Goal: Transaction & Acquisition: Purchase product/service

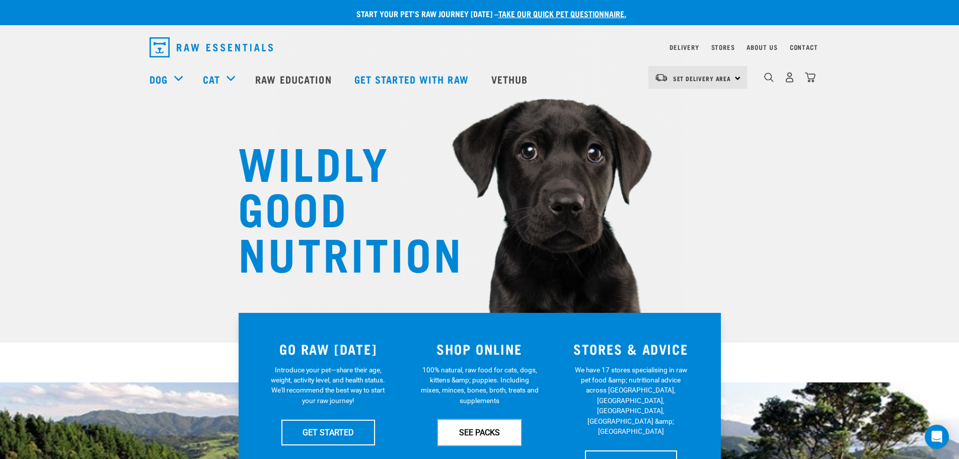
click at [480, 438] on link "SEE PACKS" at bounding box center [479, 431] width 83 height 25
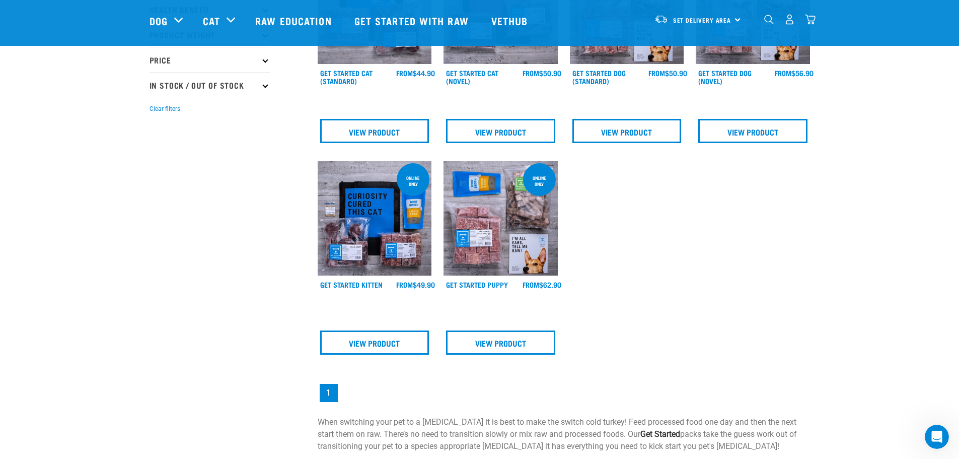
scroll to position [201, 0]
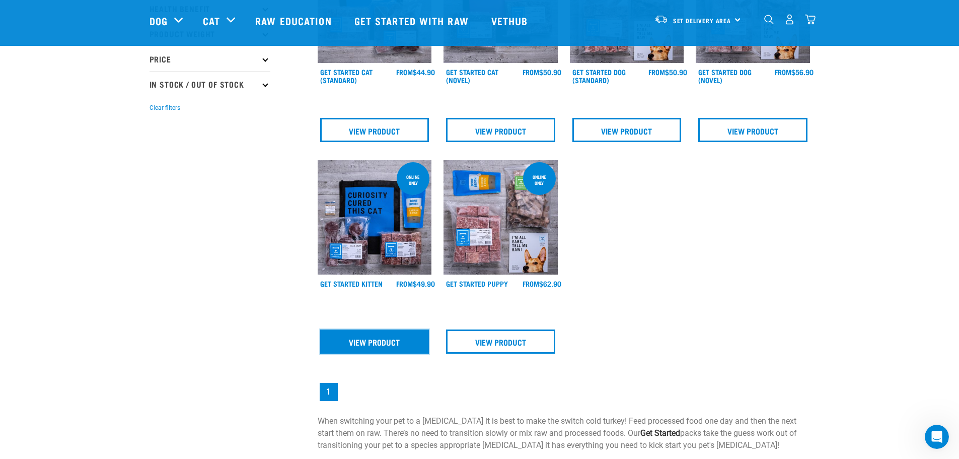
click at [382, 344] on link "View Product" at bounding box center [374, 341] width 109 height 24
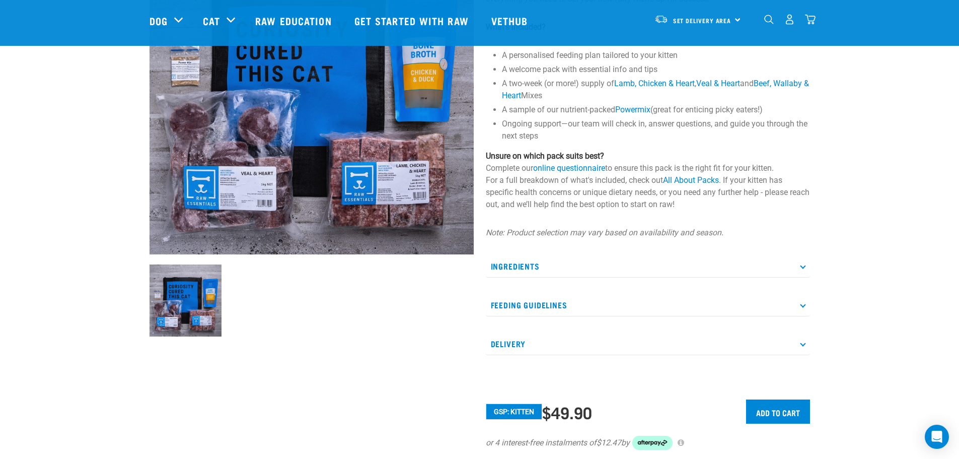
scroll to position [151, 0]
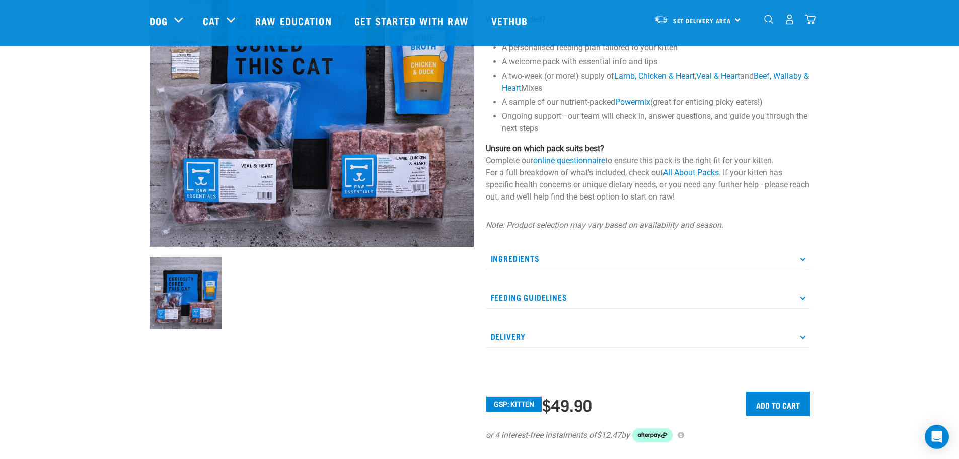
click at [802, 297] on icon at bounding box center [803, 297] width 6 height 6
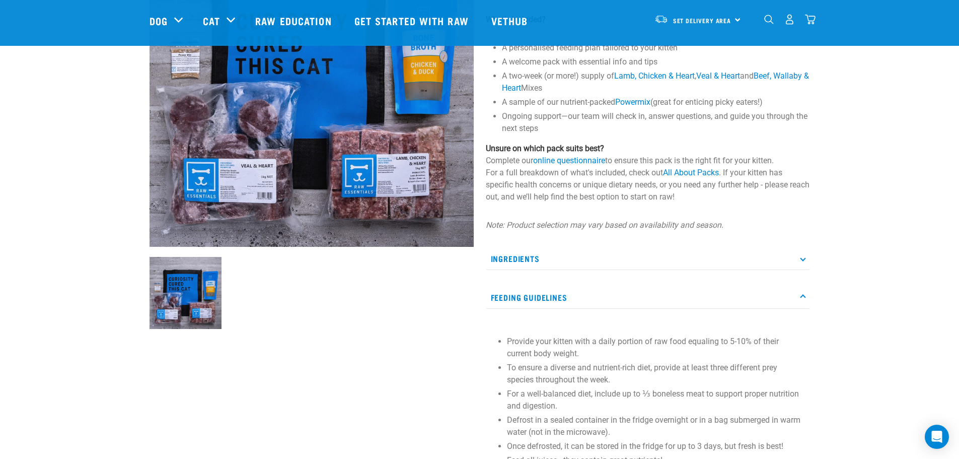
click at [803, 259] on icon at bounding box center [803, 258] width 6 height 6
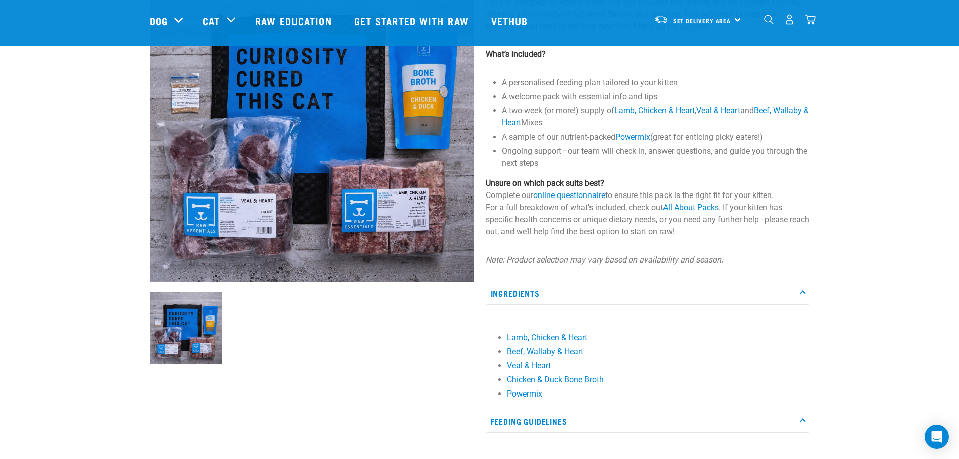
scroll to position [50, 0]
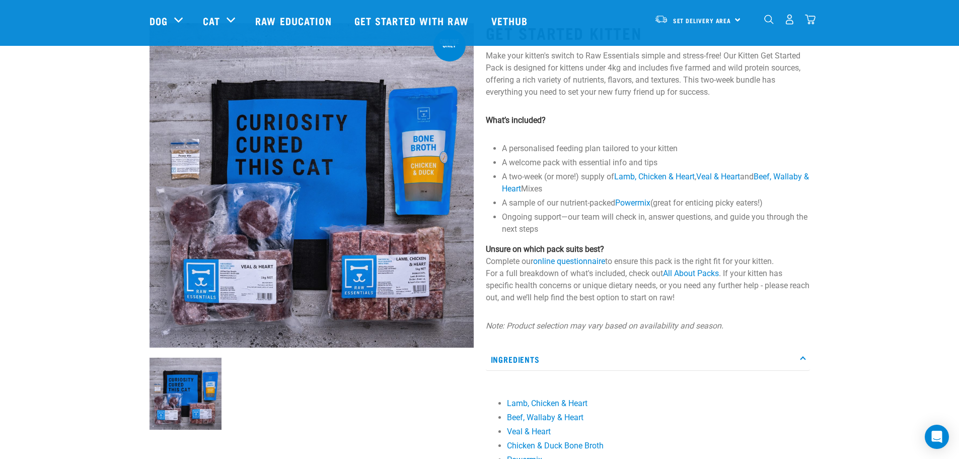
click at [838, 288] on div "Start your pet’s raw journey today – take our quick pet questionnaire. Delivery…" at bounding box center [479, 407] width 959 height 914
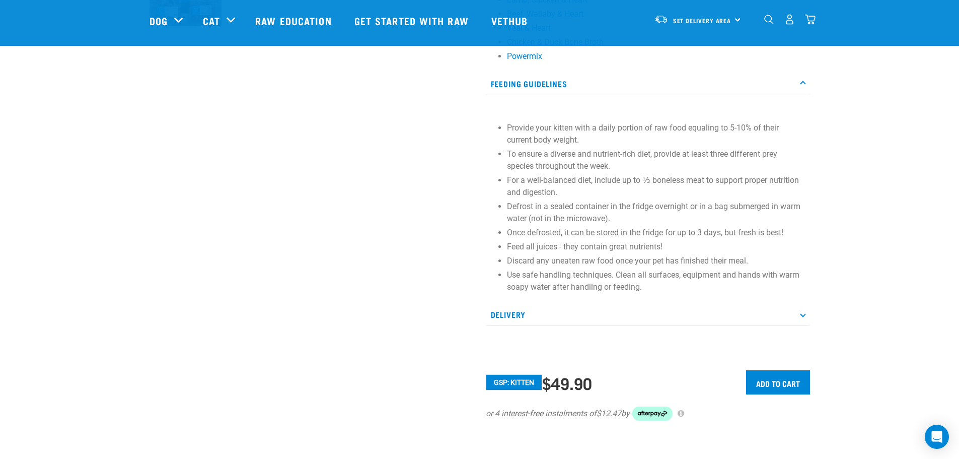
scroll to position [554, 0]
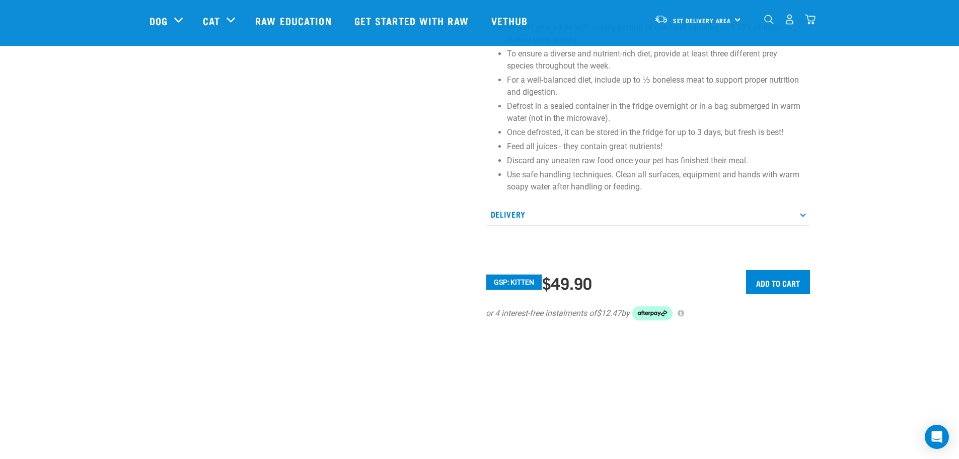
click at [805, 217] on p "Delivery" at bounding box center [648, 214] width 324 height 23
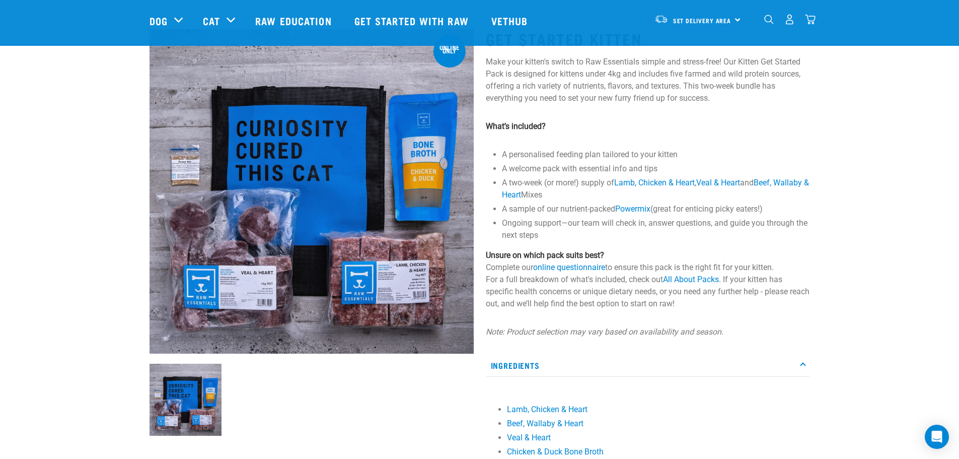
scroll to position [0, 0]
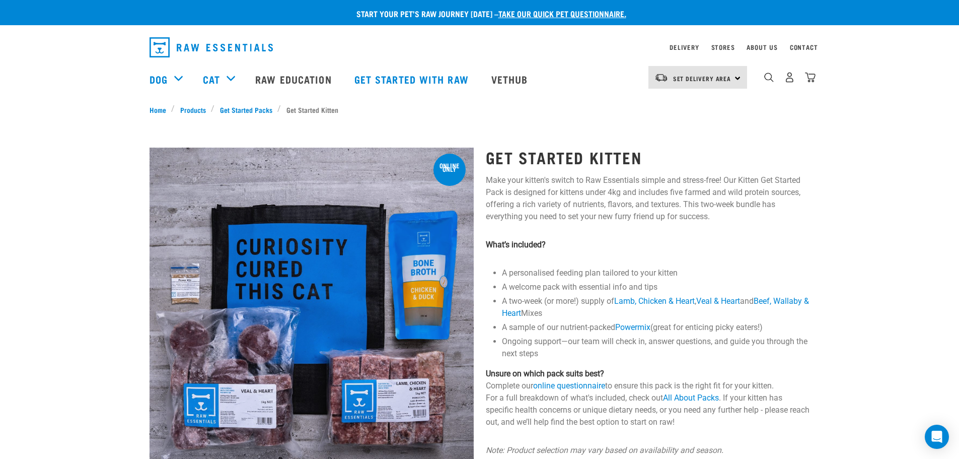
click at [763, 81] on div "0" at bounding box center [781, 79] width 69 height 40
click at [723, 45] on link "Stores" at bounding box center [724, 47] width 24 height 4
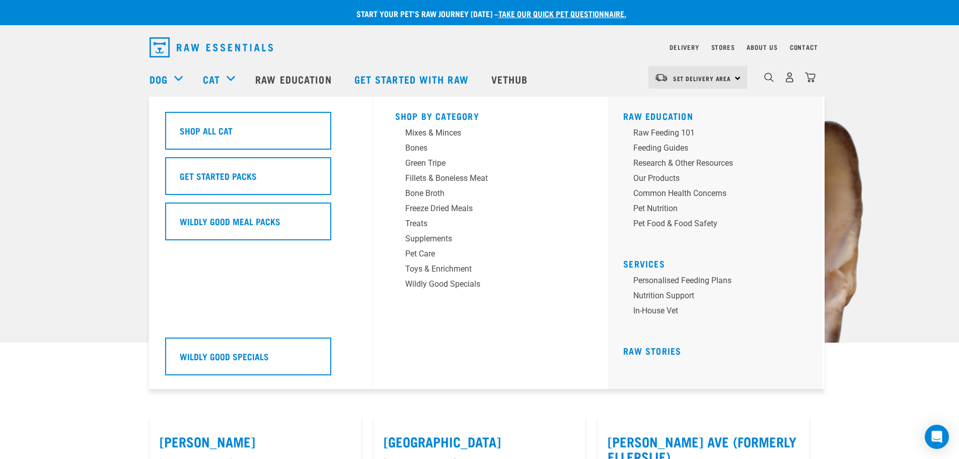
click at [216, 126] on h5 "Shop All Cat" at bounding box center [206, 130] width 53 height 13
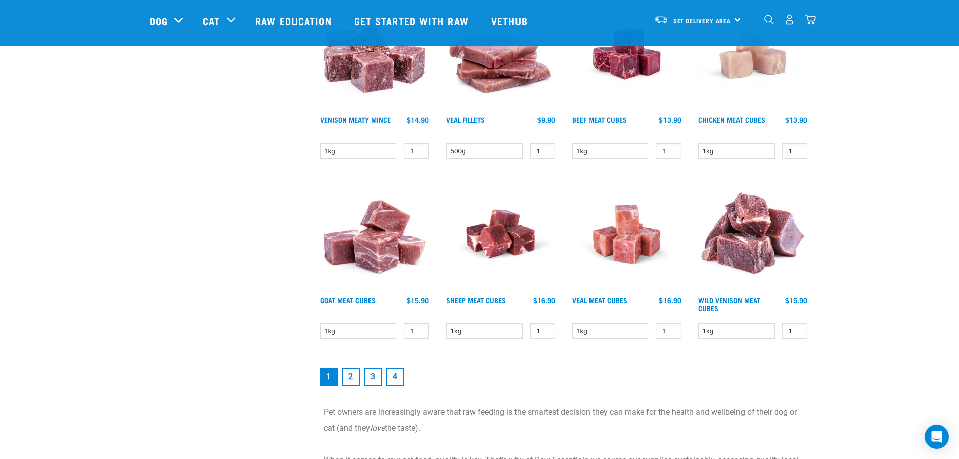
scroll to position [1309, 0]
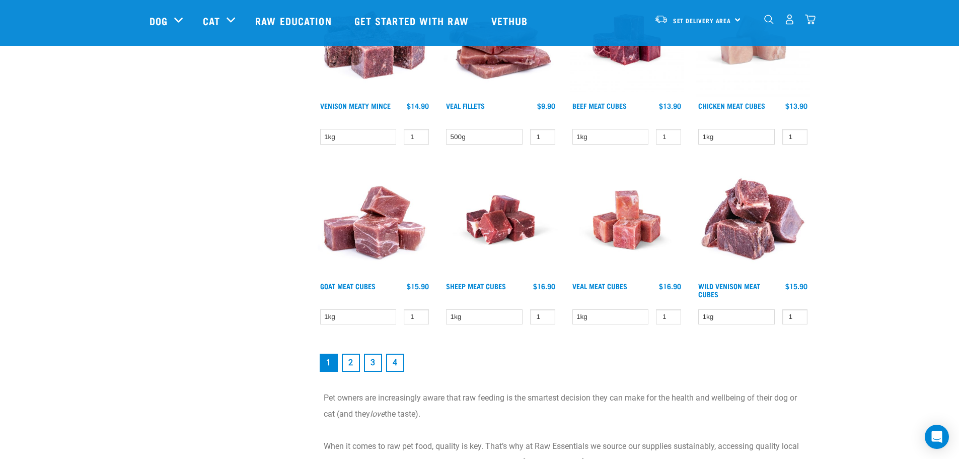
drag, startPoint x: 347, startPoint y: 363, endPoint x: 355, endPoint y: 364, distance: 7.6
click at [347, 363] on link "2" at bounding box center [351, 363] width 18 height 18
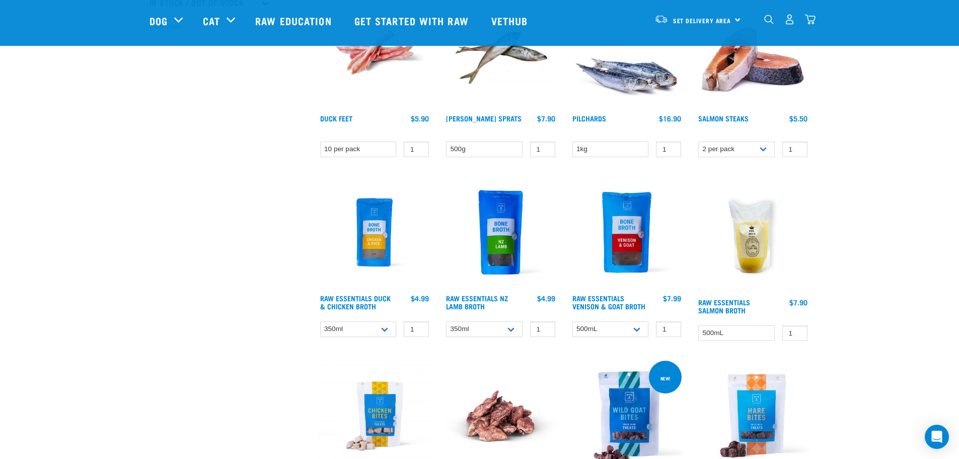
scroll to position [353, 0]
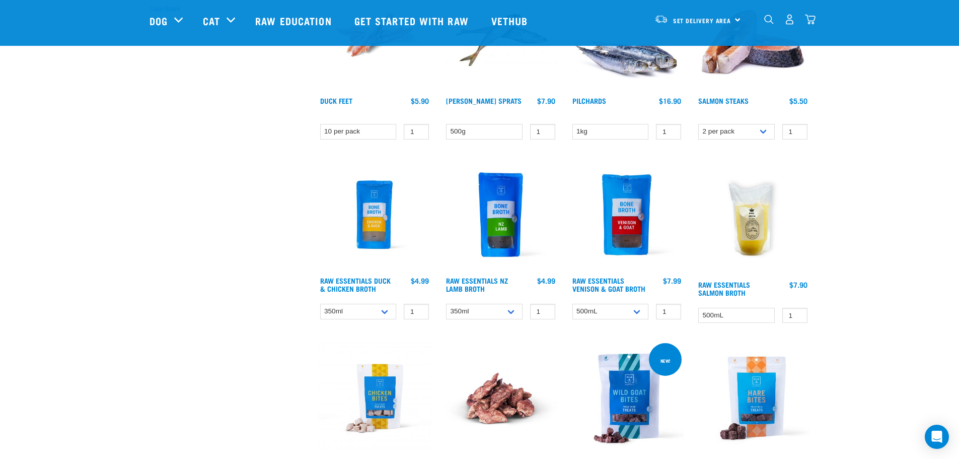
click at [349, 282] on link "Raw Essentials Duck & Chicken Broth" at bounding box center [355, 284] width 71 height 12
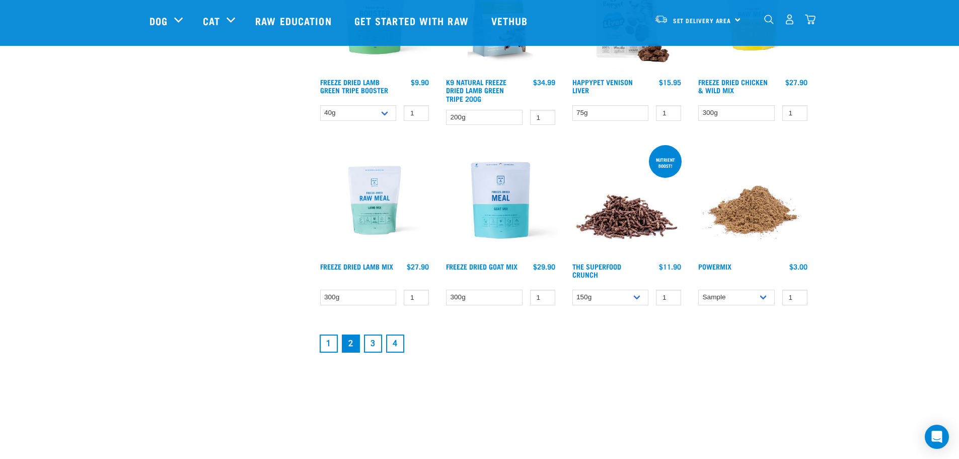
scroll to position [1283, 0]
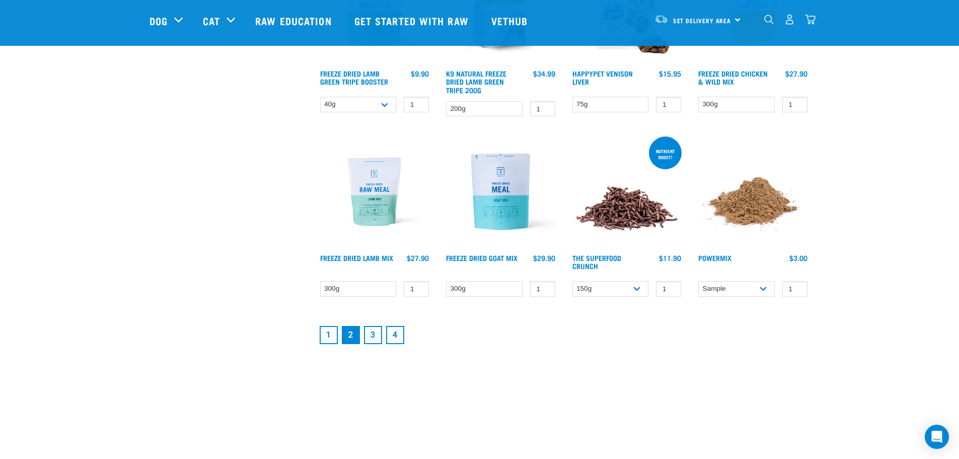
click at [367, 337] on link "3" at bounding box center [373, 335] width 18 height 18
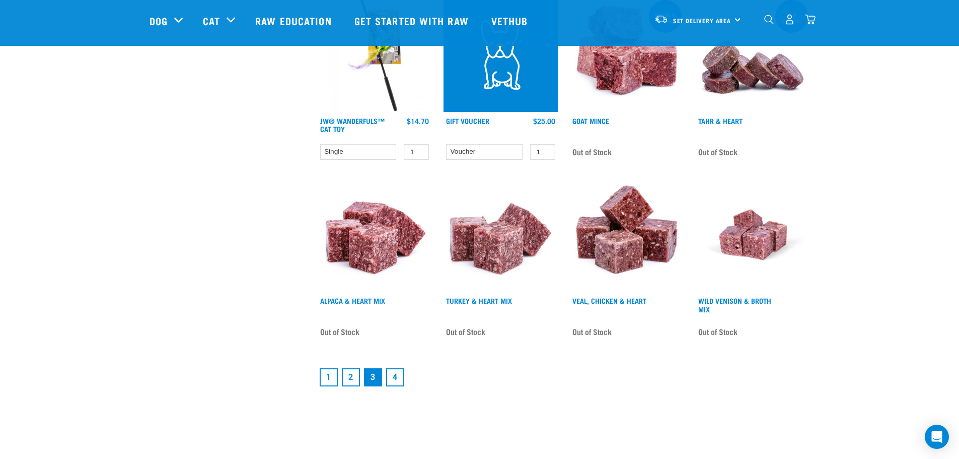
scroll to position [1259, 0]
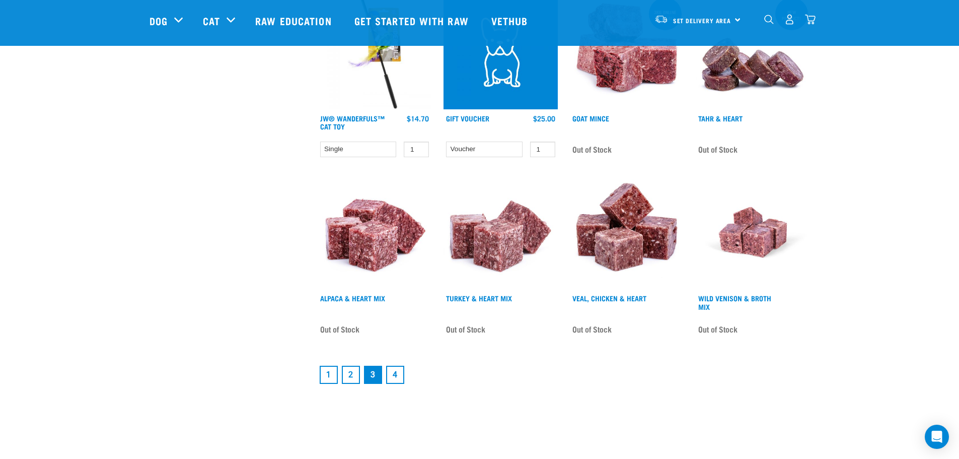
click at [397, 366] on link "4" at bounding box center [395, 375] width 18 height 18
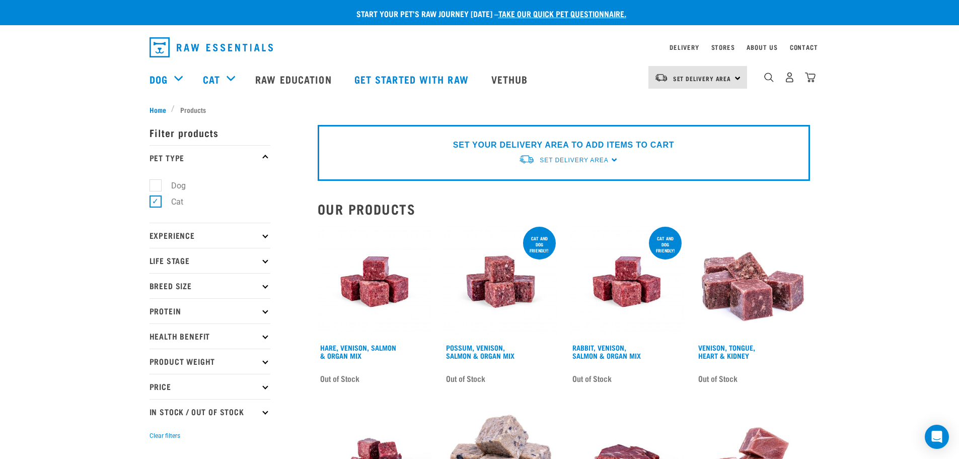
click at [767, 80] on img "dropdown navigation" at bounding box center [769, 78] width 10 height 10
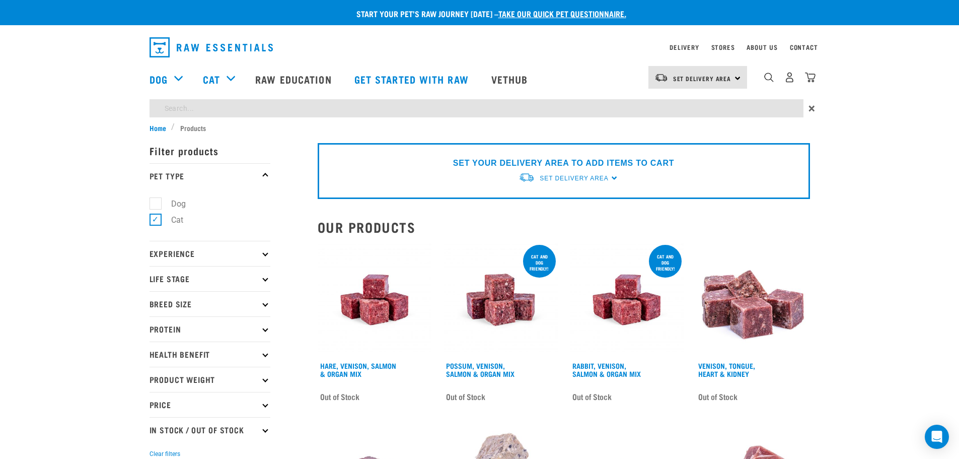
click at [250, 111] on input "search" at bounding box center [477, 108] width 654 height 18
type input "power mix"
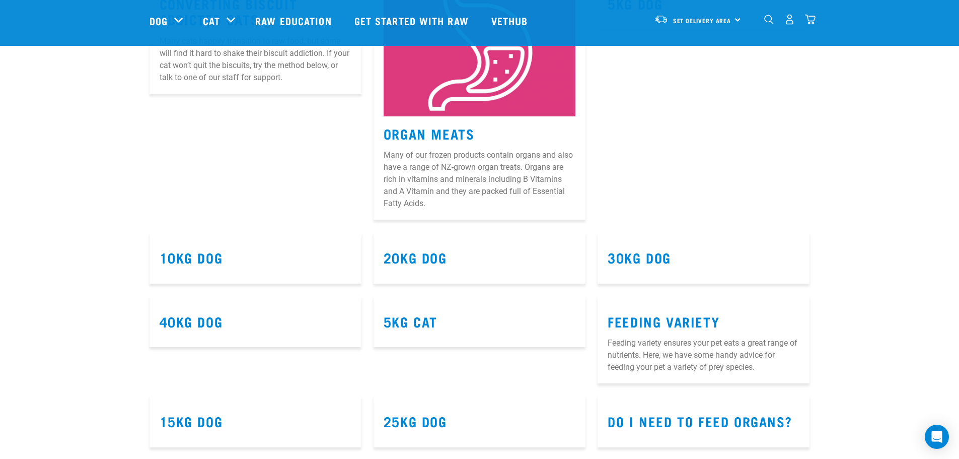
scroll to position [957, 0]
click at [413, 319] on link "5kg Cat" at bounding box center [411, 321] width 54 height 8
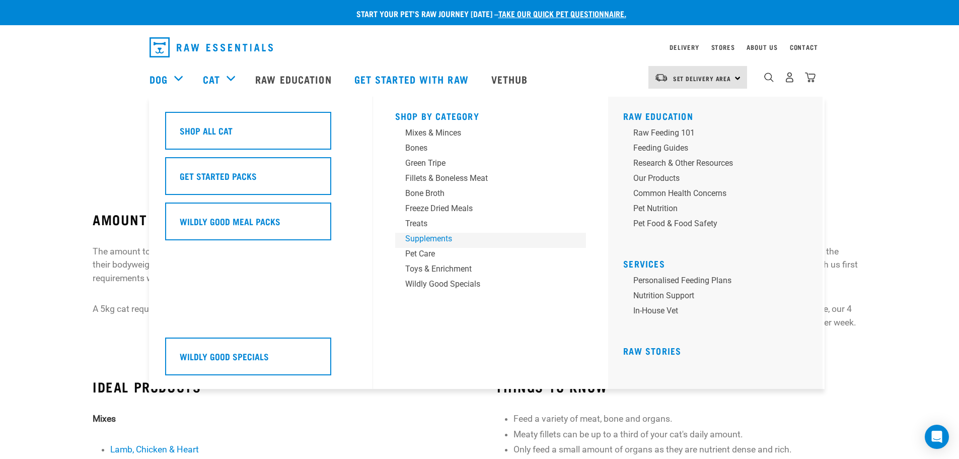
click at [428, 240] on div "Supplements" at bounding box center [483, 239] width 157 height 12
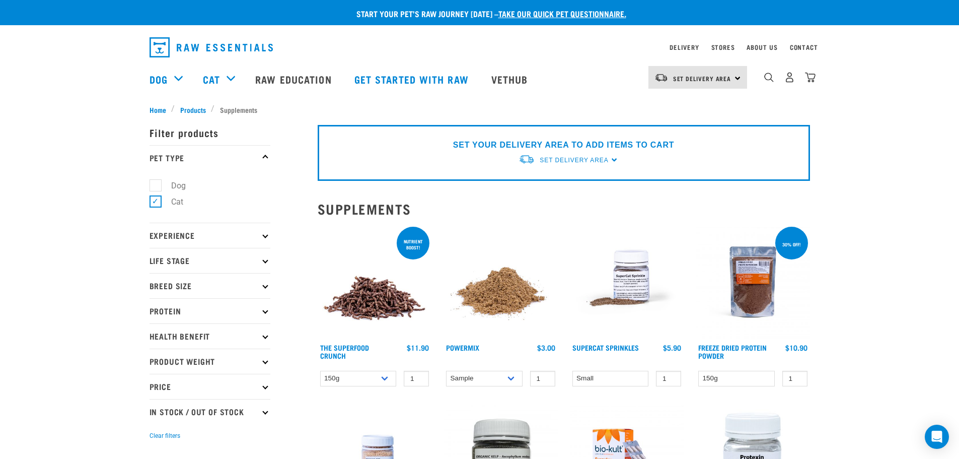
click at [481, 295] on img at bounding box center [501, 282] width 114 height 114
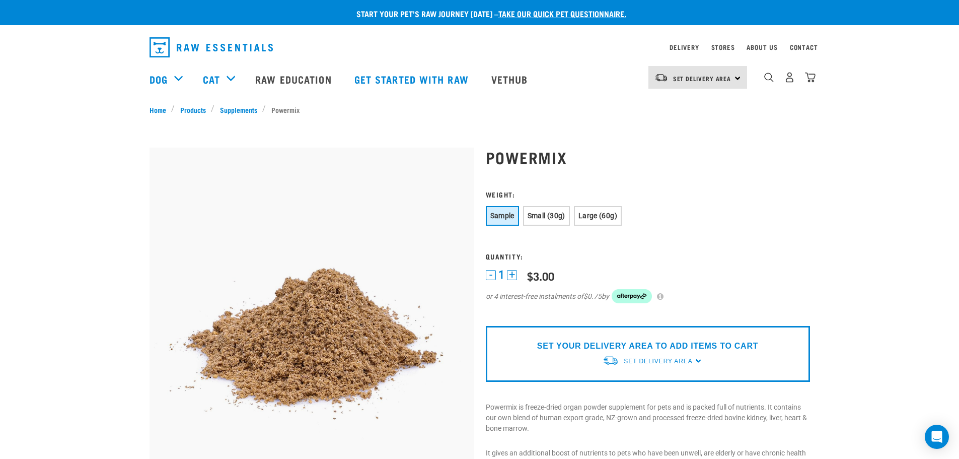
click at [552, 219] on span "Small (30g)" at bounding box center [547, 216] width 38 height 8
click at [597, 219] on span "Large (60g)" at bounding box center [598, 216] width 39 height 8
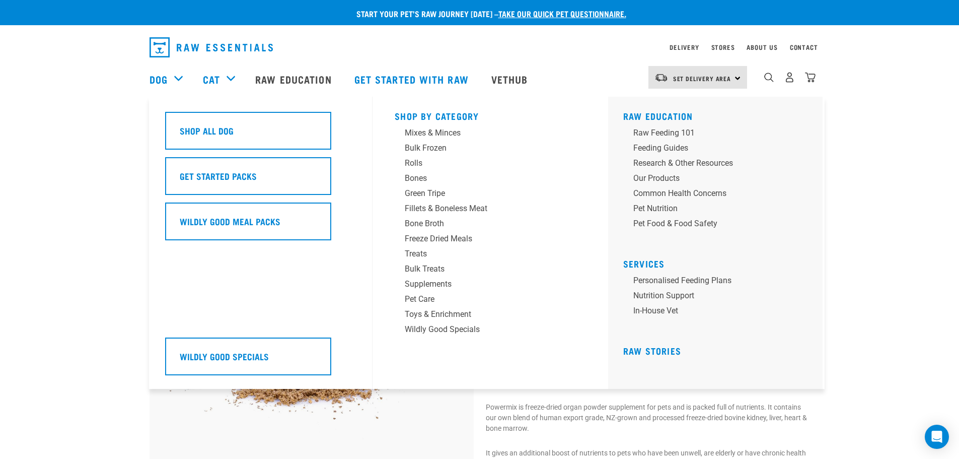
click at [209, 177] on h5 "Get Started Packs" at bounding box center [218, 175] width 77 height 13
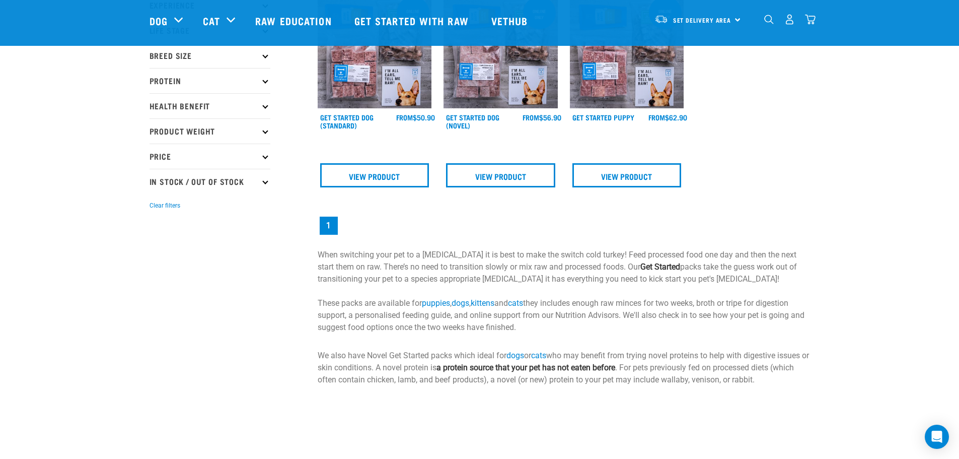
scroll to position [151, 0]
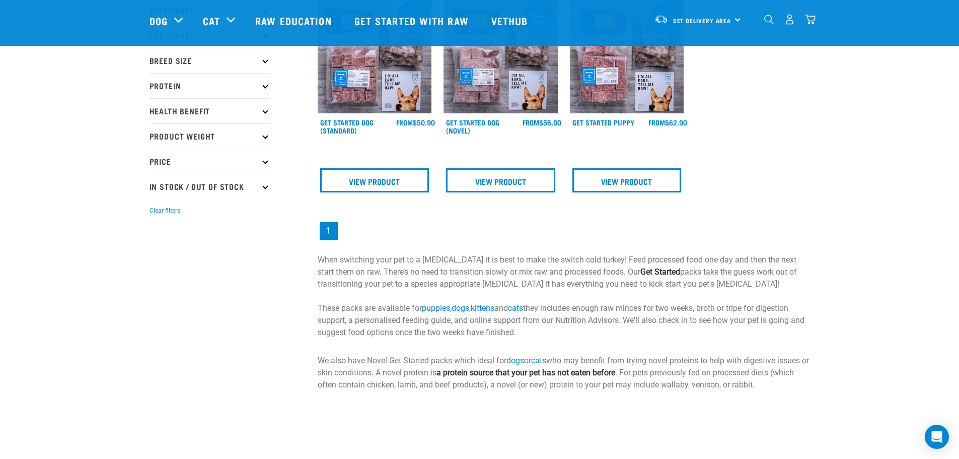
click at [493, 306] on link "kittens" at bounding box center [483, 308] width 24 height 10
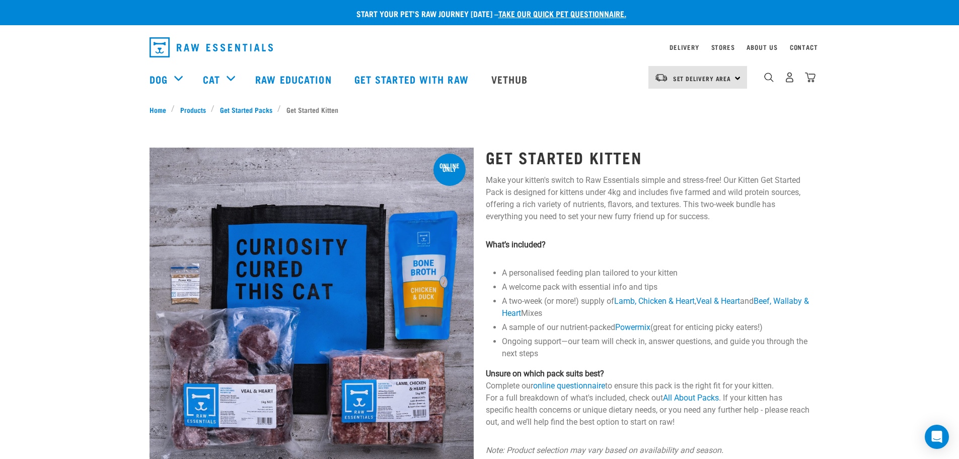
drag, startPoint x: 309, startPoint y: 78, endPoint x: 710, endPoint y: 203, distance: 420.5
click at [309, 78] on link "Raw Education" at bounding box center [294, 79] width 99 height 40
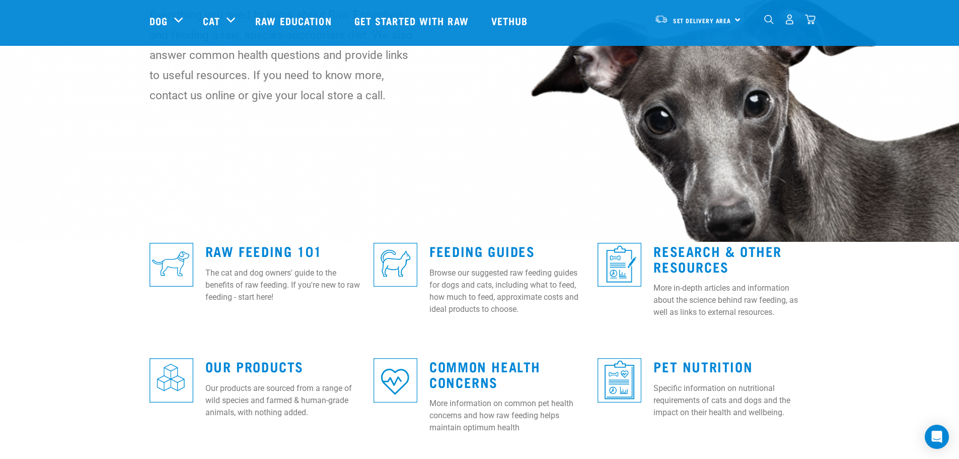
scroll to position [151, 0]
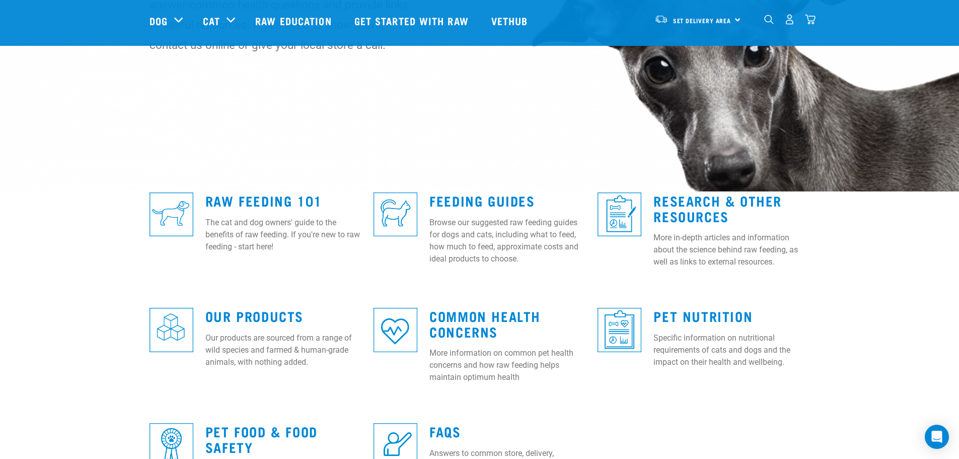
drag, startPoint x: 245, startPoint y: 199, endPoint x: 355, endPoint y: 212, distance: 110.9
click at [245, 199] on link "Raw Feeding 101" at bounding box center [263, 200] width 117 height 8
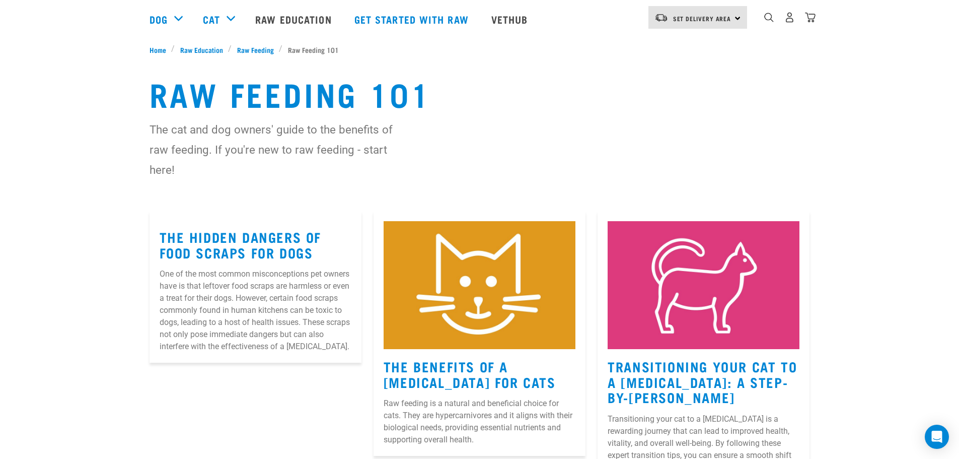
scroll to position [151, 0]
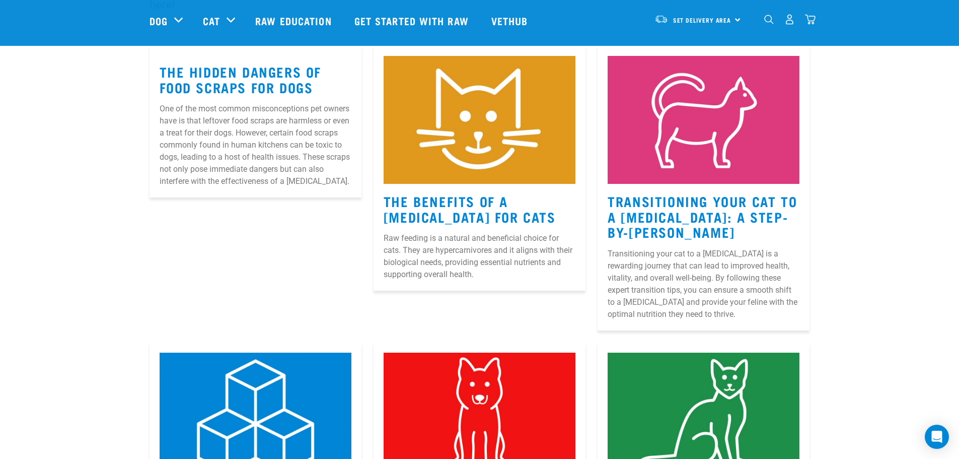
click at [497, 199] on link "The Benefits Of A [MEDICAL_DATA] For Cats" at bounding box center [470, 208] width 172 height 23
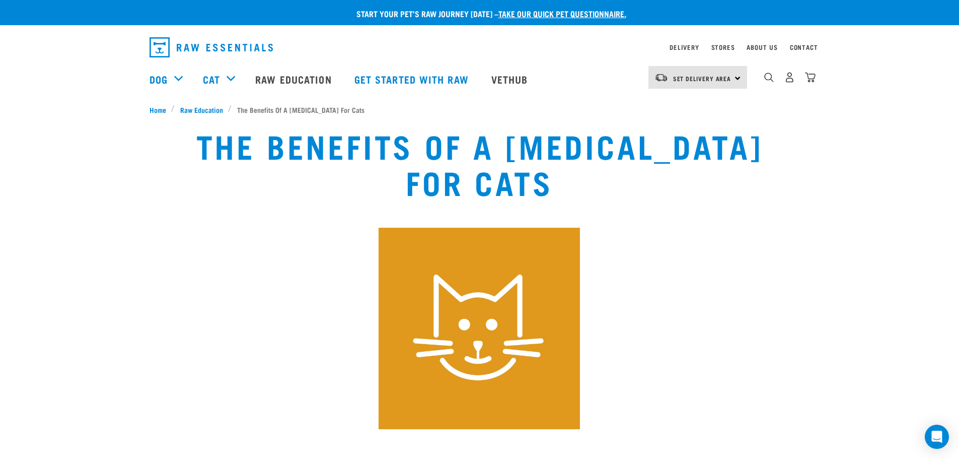
click at [722, 85] on link "Set Delivery Area" at bounding box center [702, 79] width 58 height 16
click at [681, 127] on link "[GEOGRAPHIC_DATA]" at bounding box center [697, 128] width 97 height 22
click at [695, 47] on link "Delivery" at bounding box center [684, 47] width 29 height 4
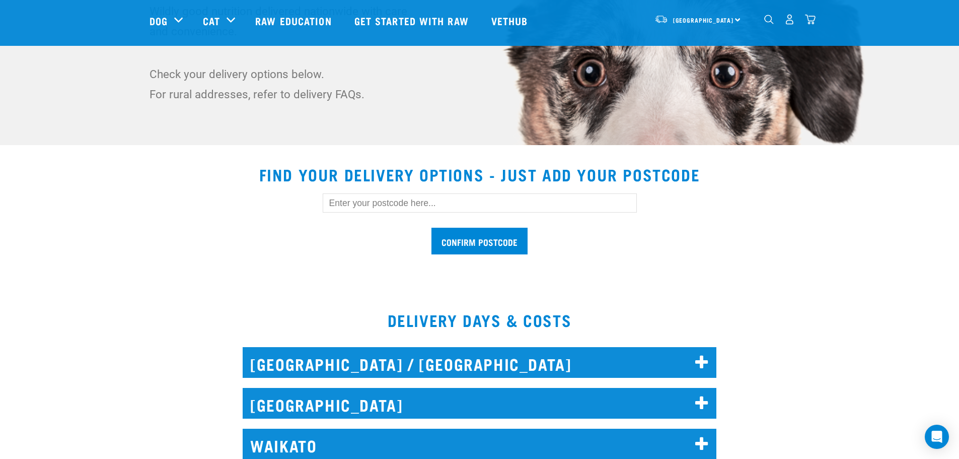
scroll to position [201, 0]
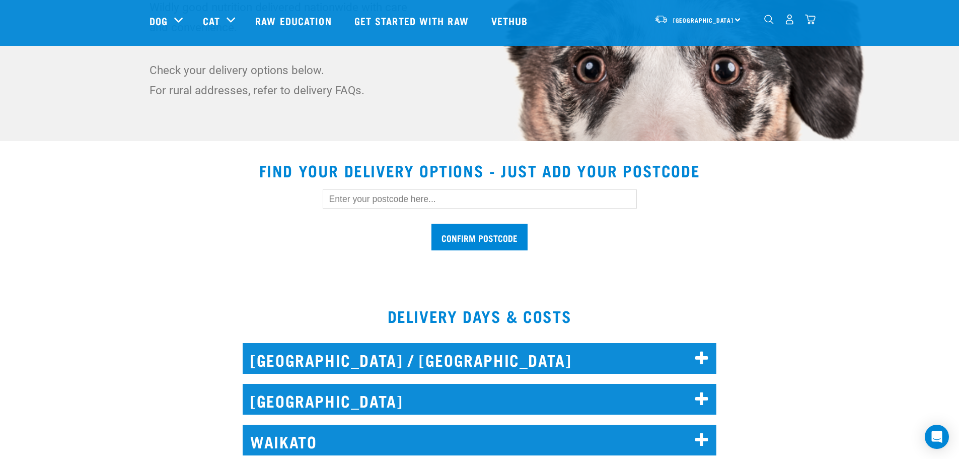
click at [396, 199] on input "text" at bounding box center [480, 198] width 314 height 19
type input "8014"
click at [440, 233] on input "Confirm postcode" at bounding box center [480, 237] width 96 height 27
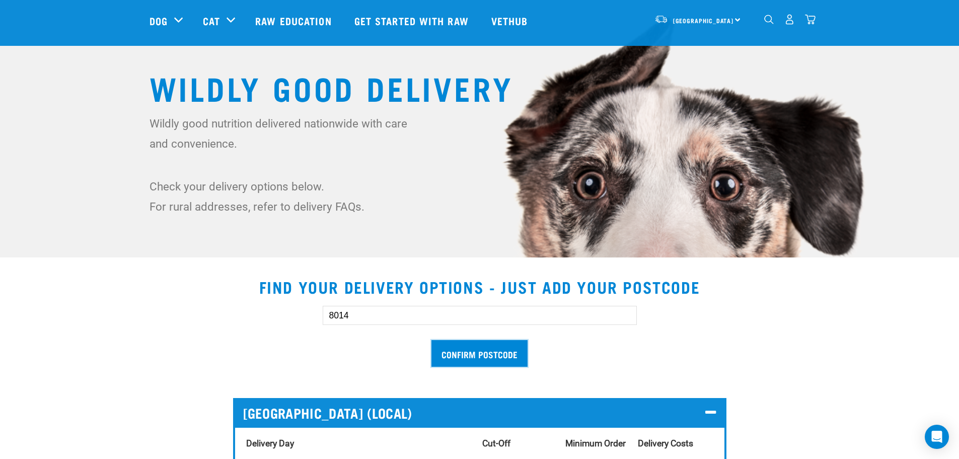
scroll to position [0, 0]
